Goal: Obtain resource: Download file/media

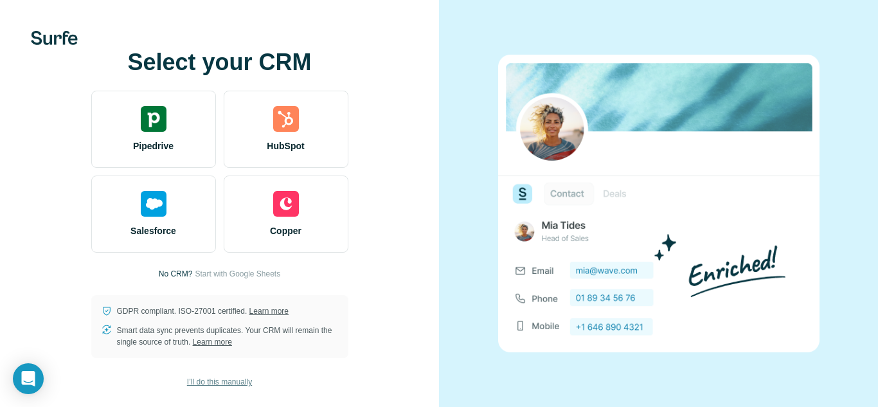
click at [207, 379] on span "I’ll do this manually" at bounding box center [219, 382] width 65 height 12
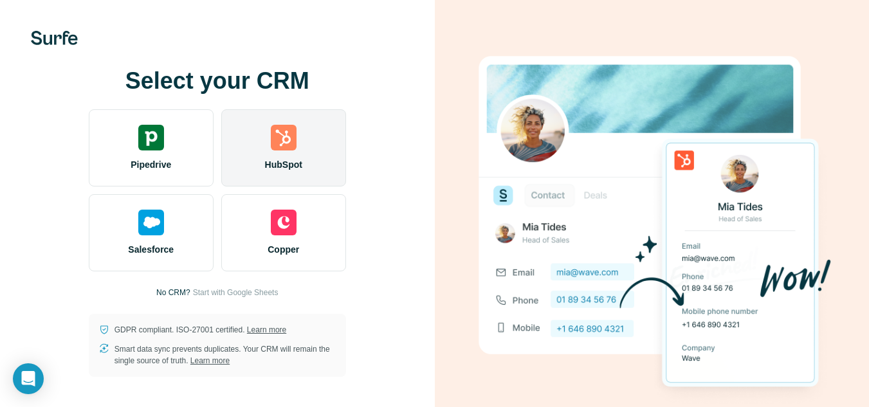
click at [305, 146] on div "HubSpot" at bounding box center [283, 147] width 125 height 77
